Goal: Task Accomplishment & Management: Manage account settings

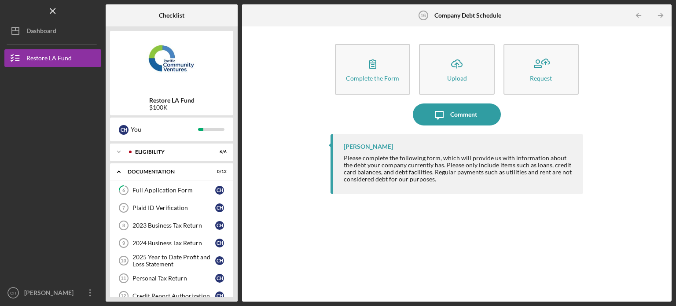
scroll to position [124, 0]
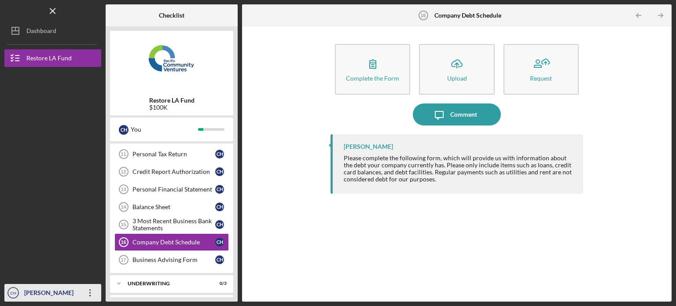
click at [92, 293] on icon "Icon/Overflow" at bounding box center [90, 293] width 22 height 22
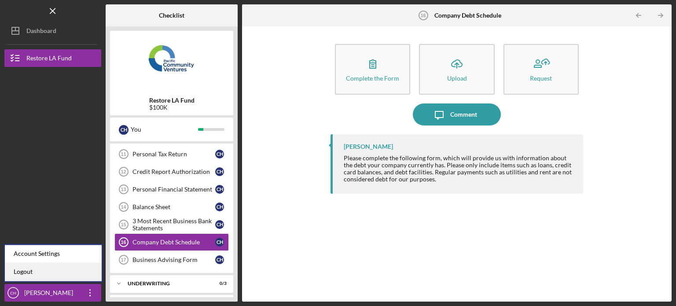
click at [67, 271] on link "Logout" at bounding box center [53, 272] width 97 height 18
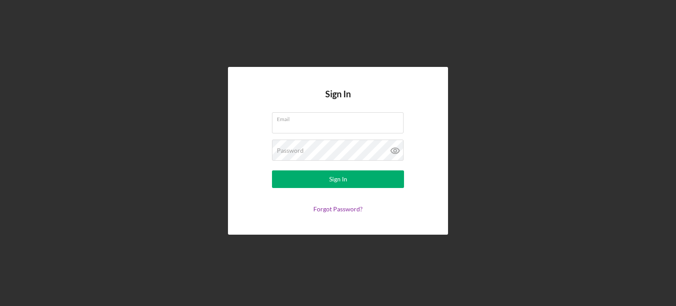
type input "[EMAIL_ADDRESS][DOMAIN_NAME]"
